Goal: Task Accomplishment & Management: Manage account settings

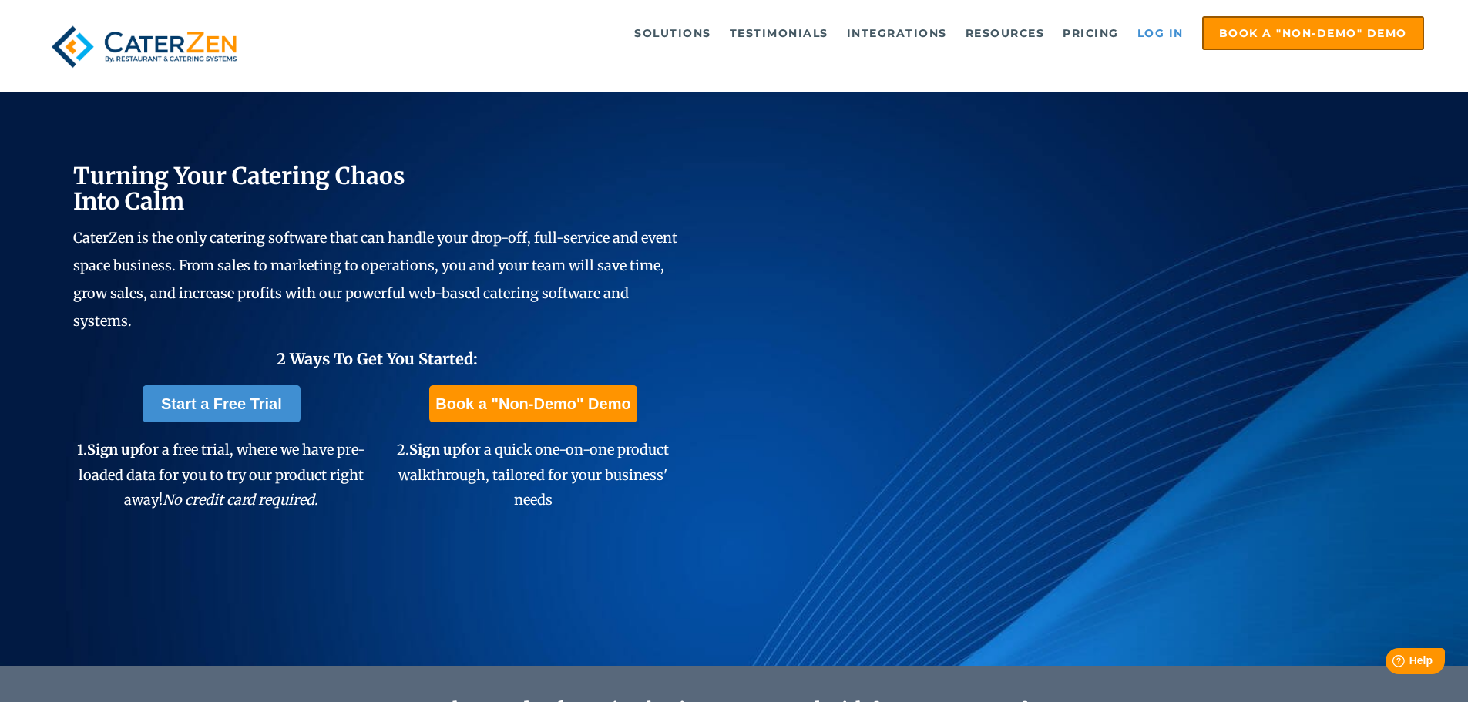
click at [1147, 24] on link "Log in" at bounding box center [1161, 33] width 62 height 31
click at [1162, 39] on link "Log in" at bounding box center [1161, 33] width 62 height 31
click at [1157, 32] on link "Log in" at bounding box center [1161, 33] width 62 height 31
